Goal: Task Accomplishment & Management: Use online tool/utility

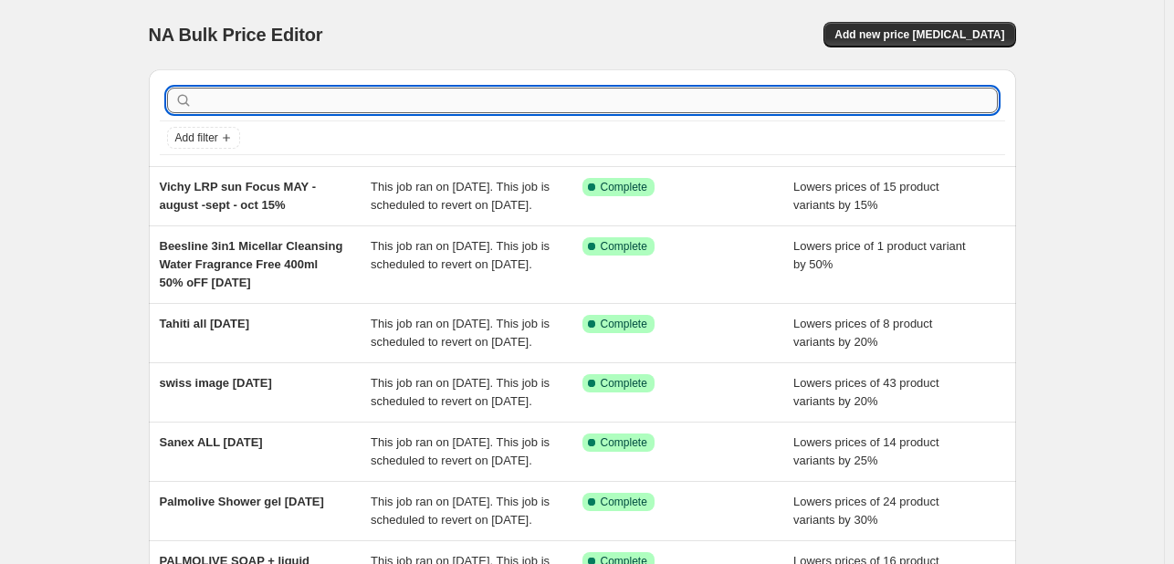
click at [345, 101] on input "text" at bounding box center [596, 101] width 801 height 26
type input "neutrogena"
